Goal: Task Accomplishment & Management: Use online tool/utility

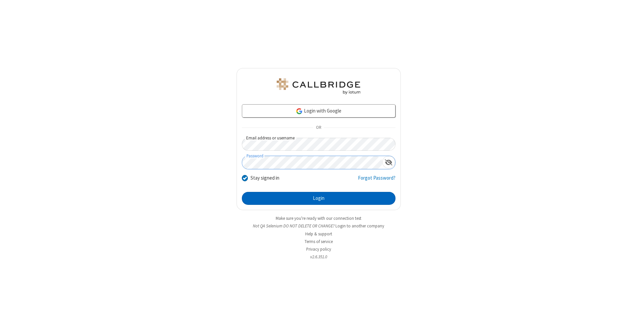
click at [319, 198] on button "Login" at bounding box center [319, 198] width 154 height 13
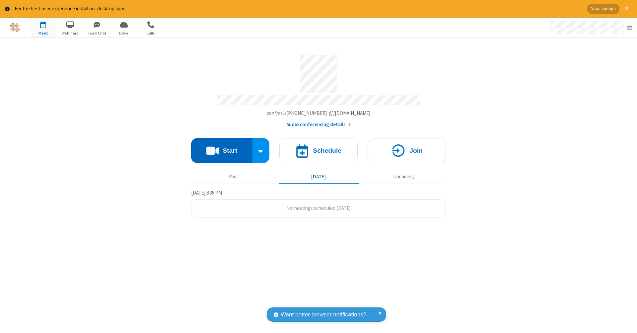
click at [222, 147] on button "Start" at bounding box center [221, 150] width 61 height 25
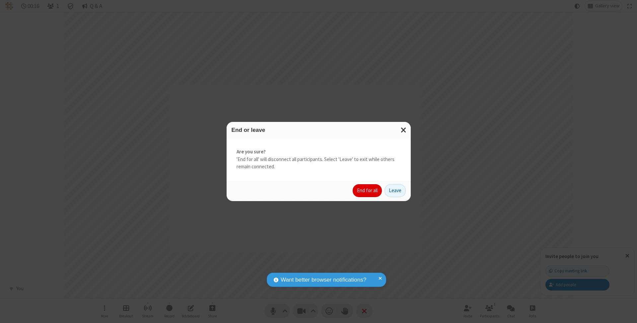
click at [368, 190] on button "End for all" at bounding box center [367, 190] width 29 height 13
